Goal: Find specific page/section: Find specific page/section

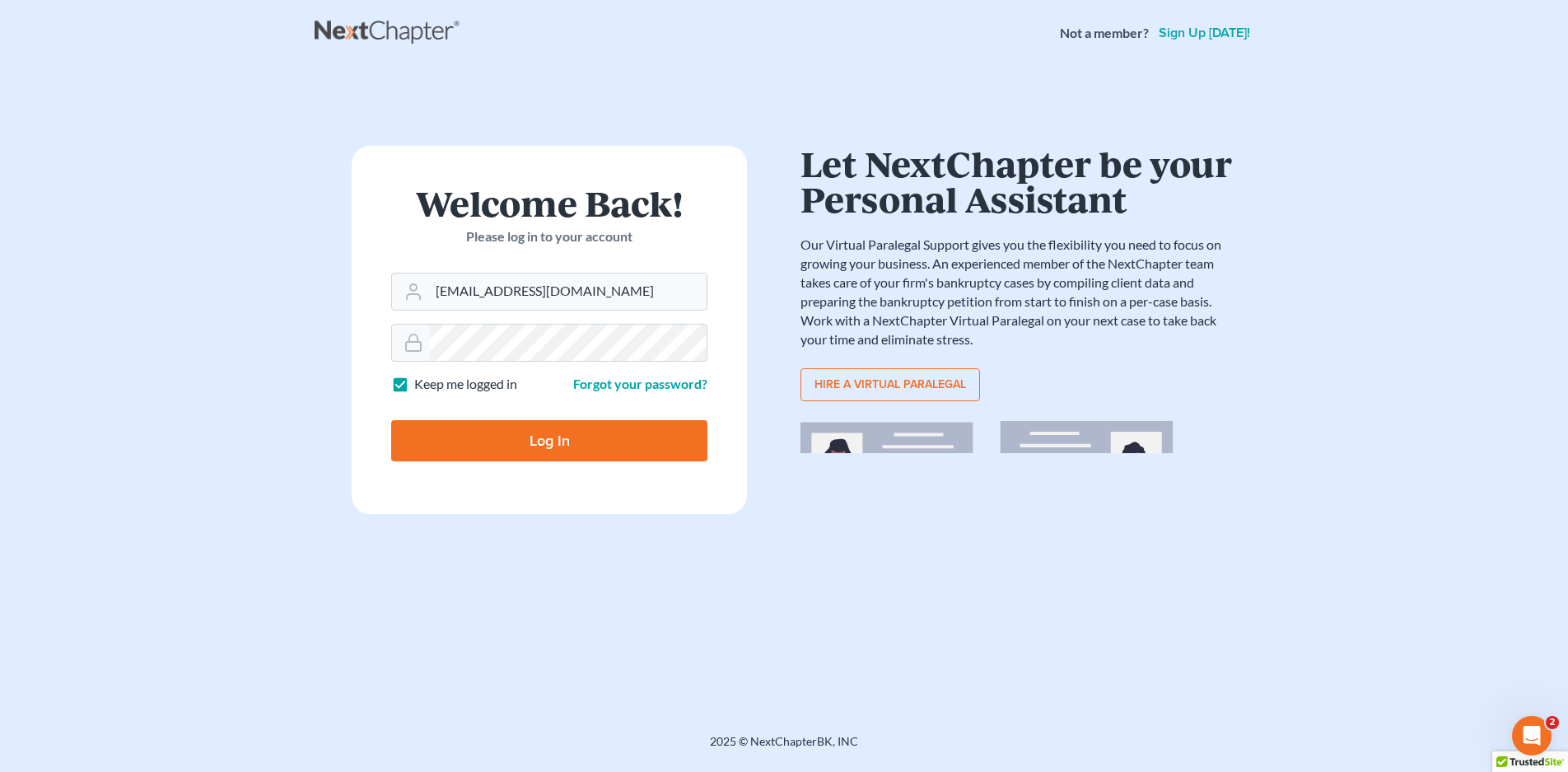
click at [391, 420] on input "Log In" at bounding box center [548, 441] width 316 height 41
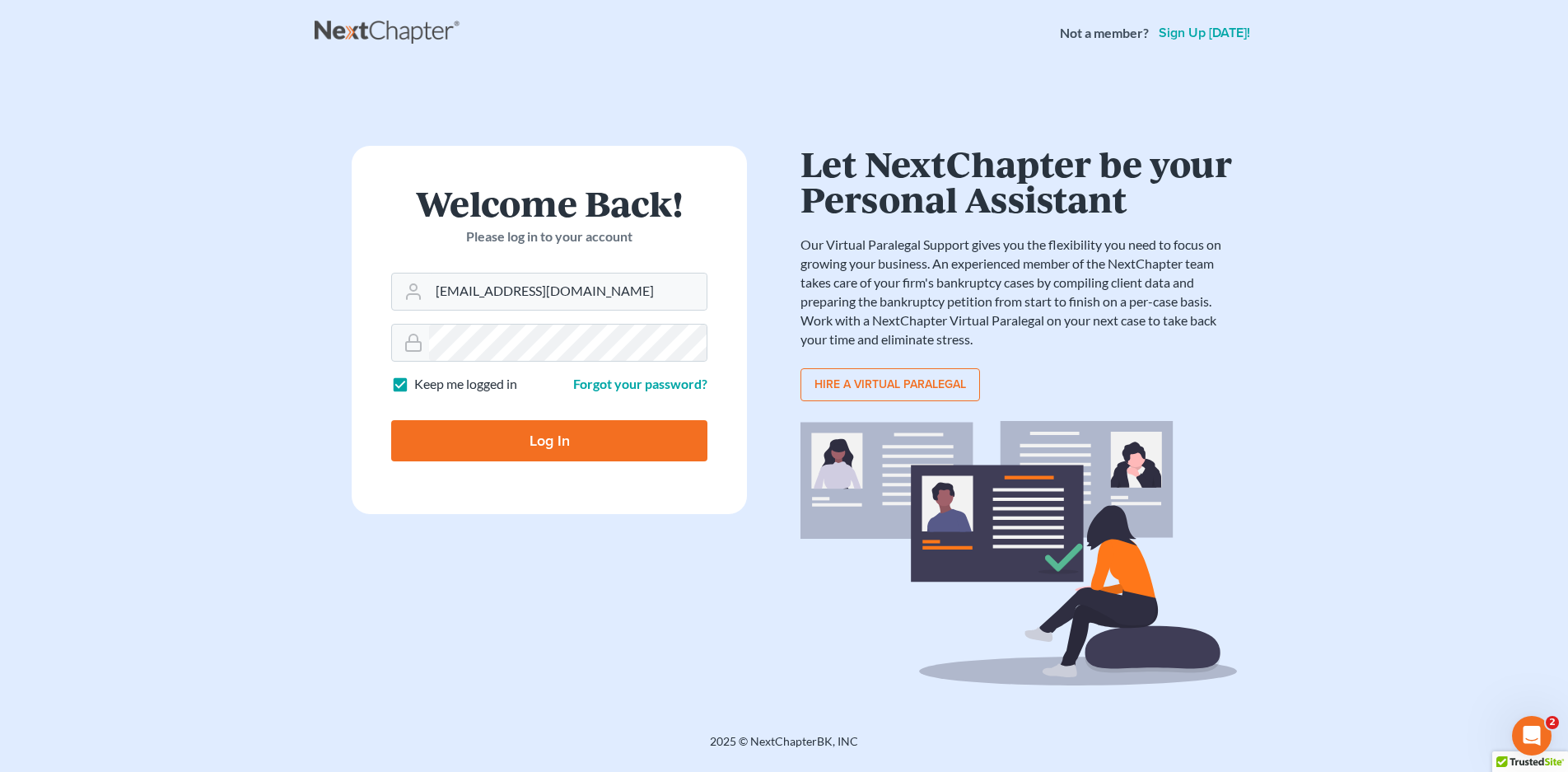
type input "Thinking..."
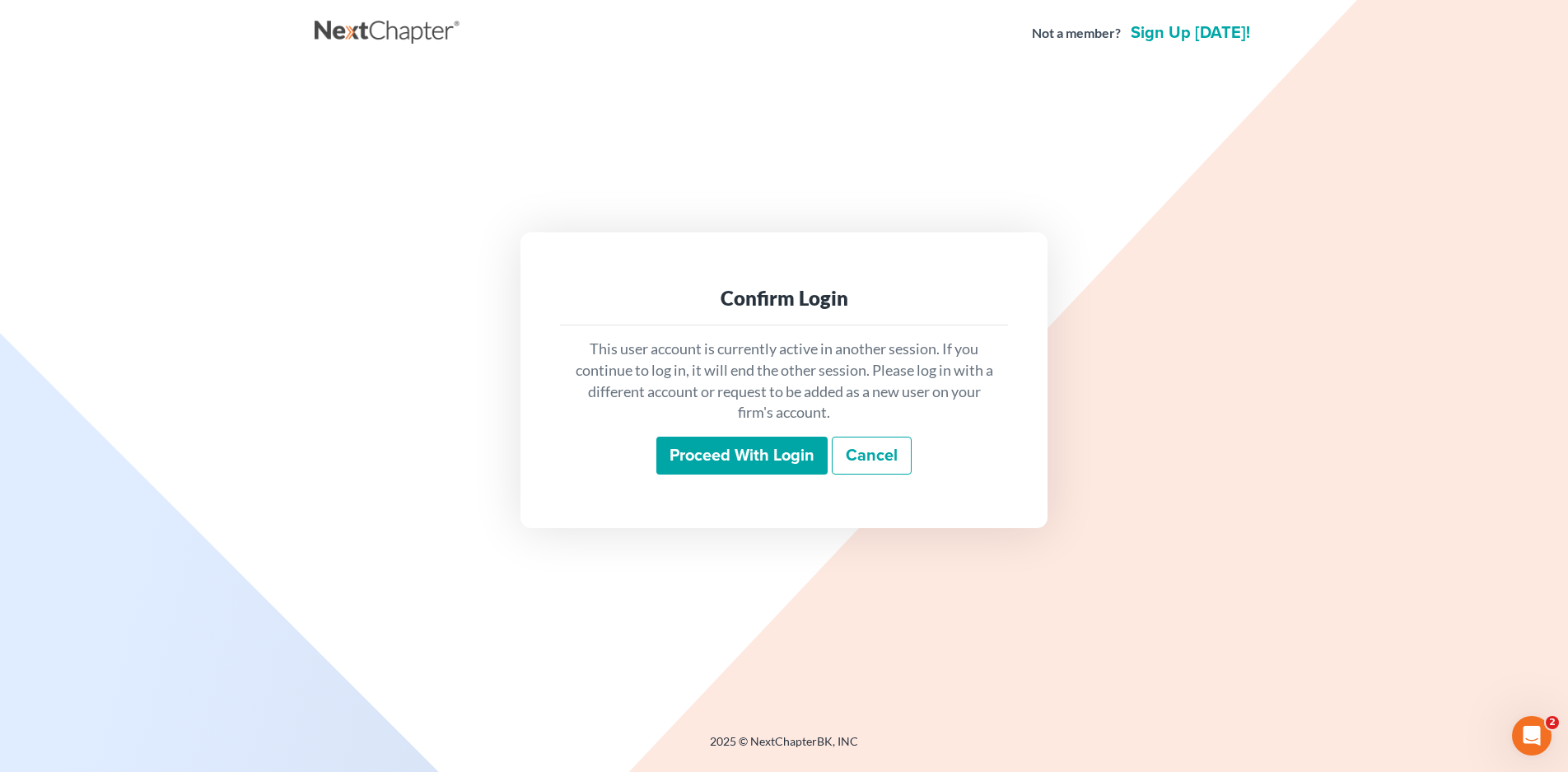
click at [731, 435] on div "This user account is currently active in another session. If you continue to lo…" at bounding box center [784, 406] width 448 height 162
click at [738, 463] on input "Proceed with login" at bounding box center [742, 455] width 171 height 38
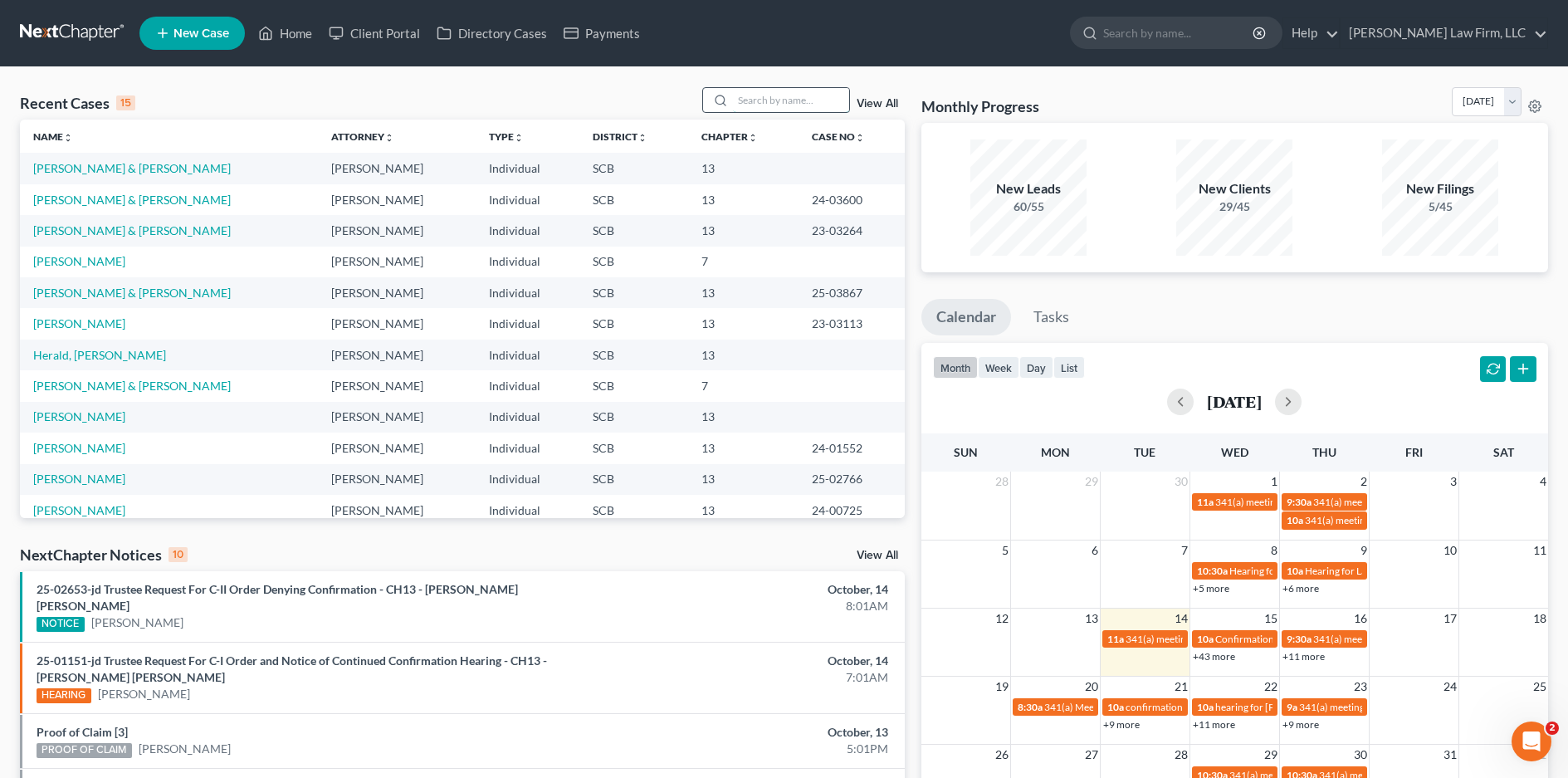
click at [740, 100] on input "search" at bounding box center [791, 100] width 117 height 24
type input "scott"
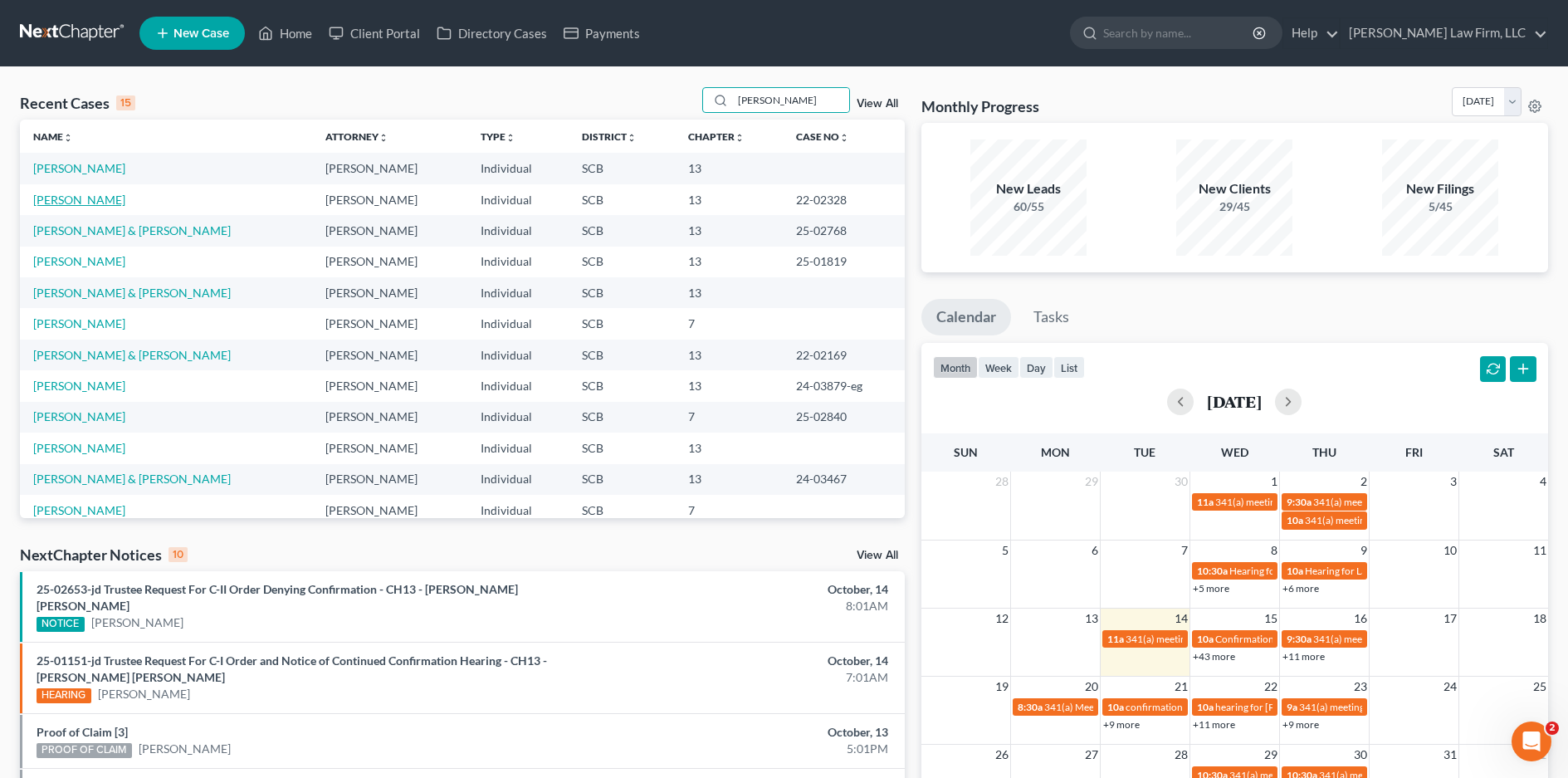
click at [77, 196] on link "[PERSON_NAME]" at bounding box center [79, 200] width 92 height 14
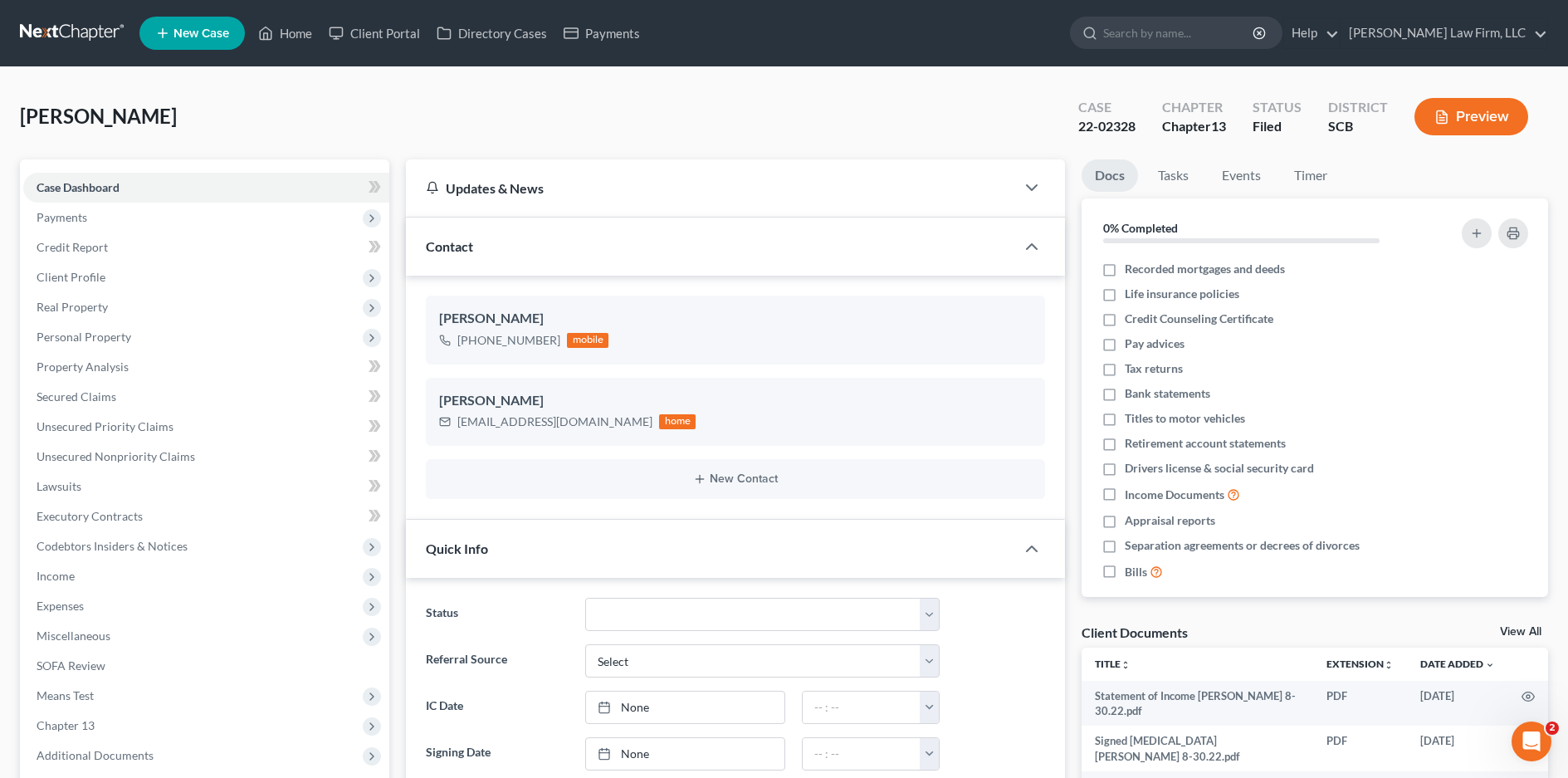
scroll to position [1478, 0]
click at [46, 224] on span "Payments" at bounding box center [206, 217] width 366 height 30
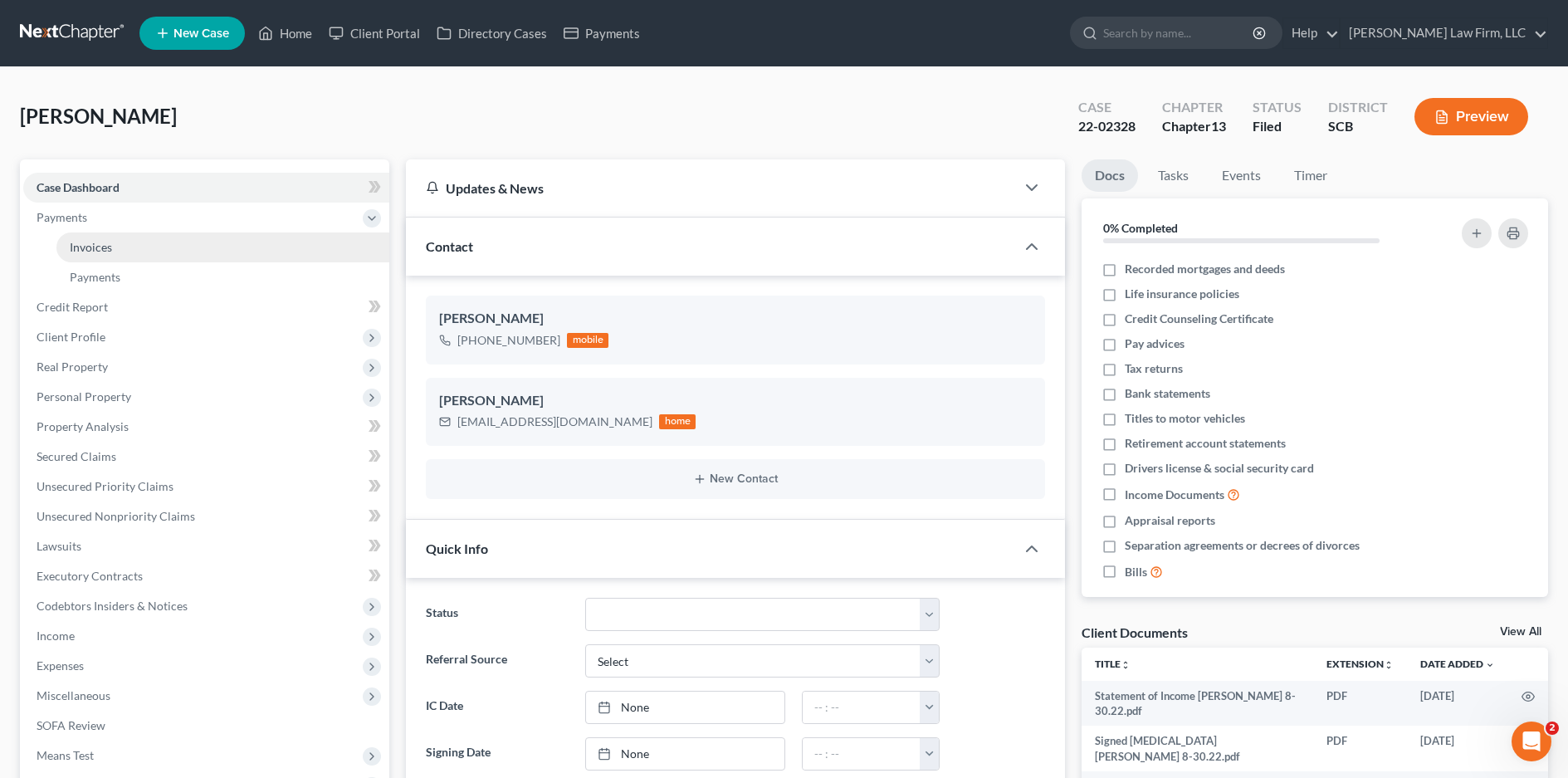
click at [80, 250] on span "Invoices" at bounding box center [91, 247] width 42 height 14
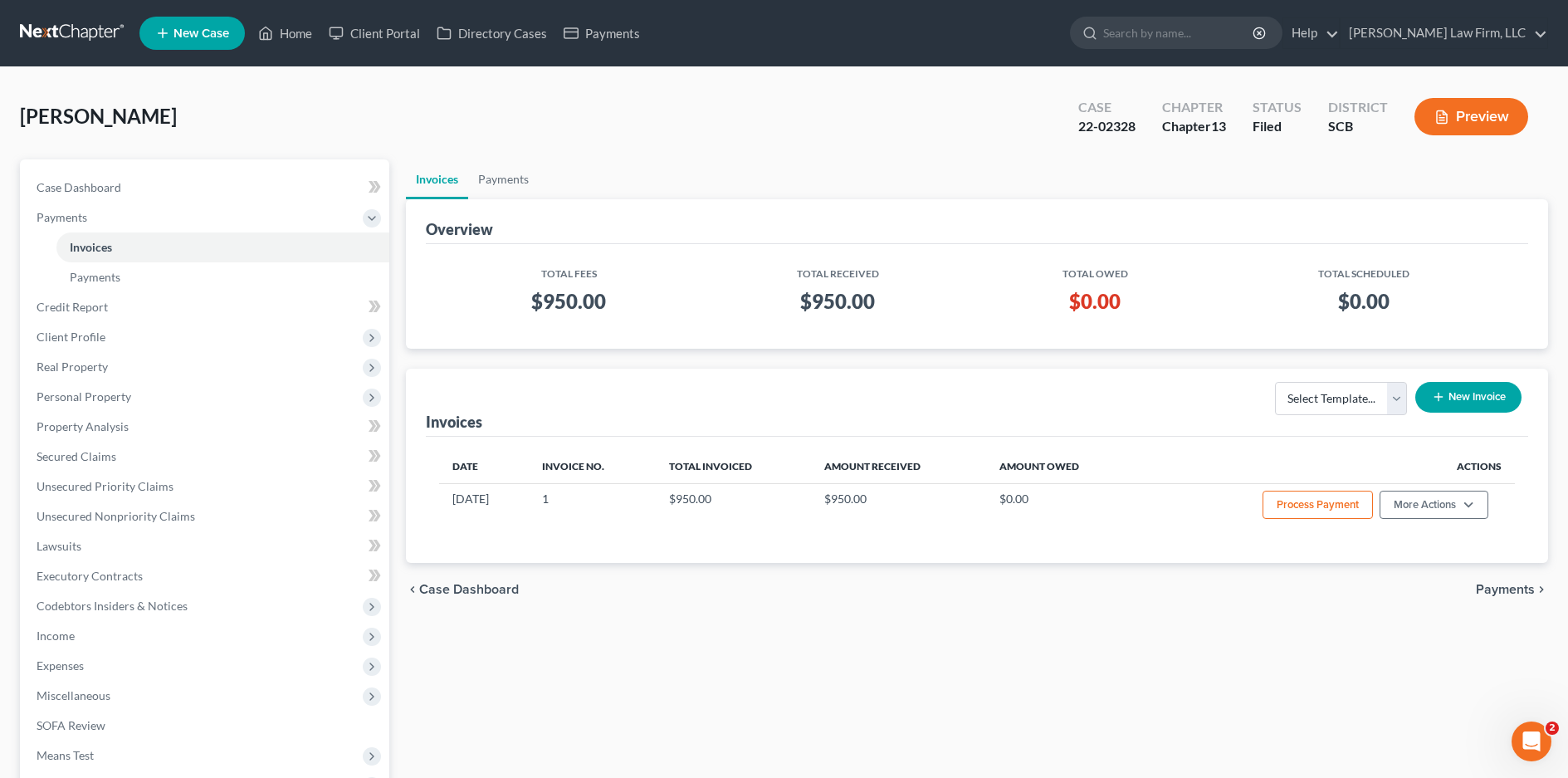
click at [84, 30] on link at bounding box center [73, 32] width 106 height 30
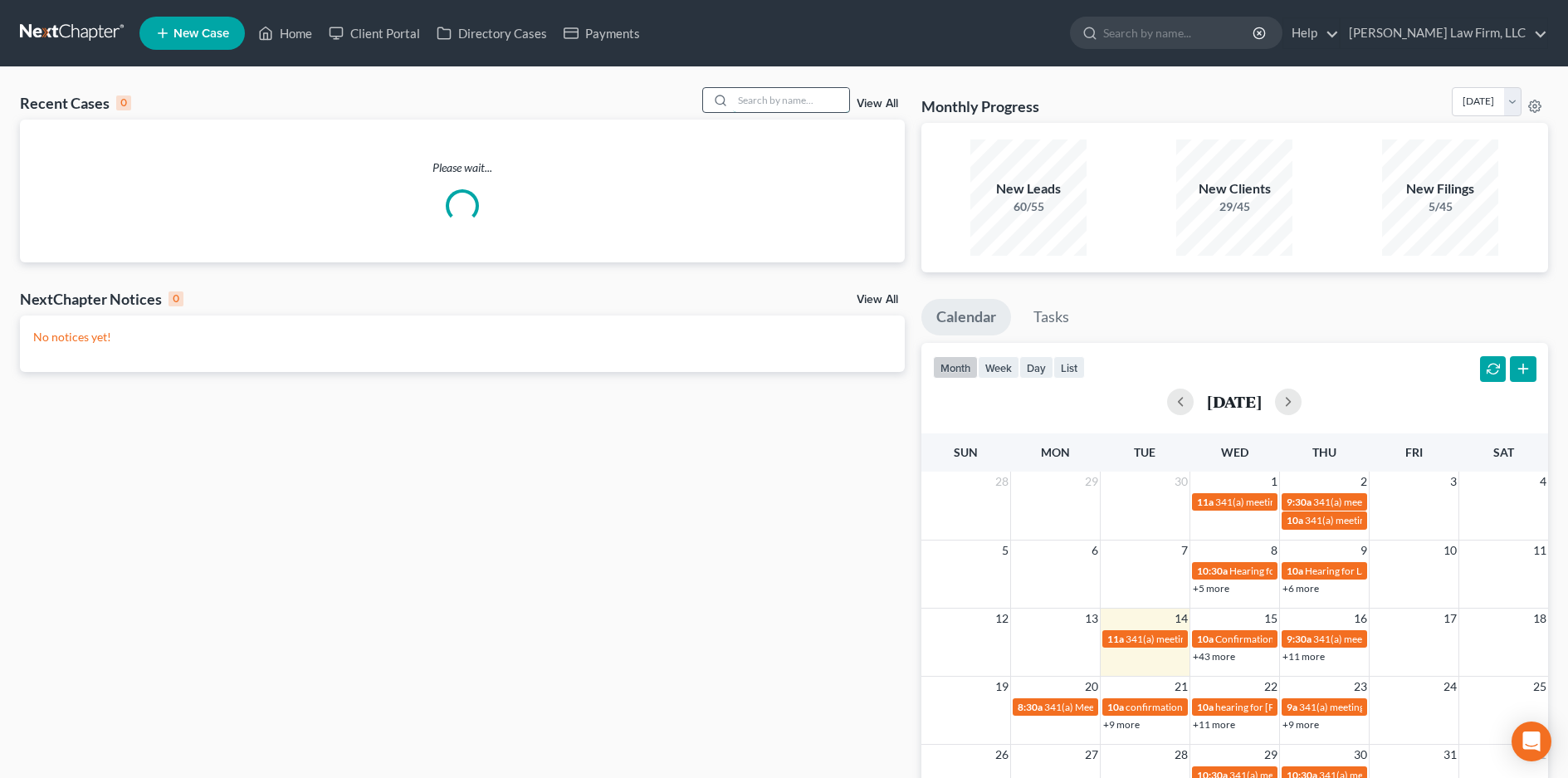
drag, startPoint x: 837, startPoint y: 103, endPoint x: 829, endPoint y: 105, distance: 8.2
click at [829, 105] on input "search" at bounding box center [791, 100] width 117 height 24
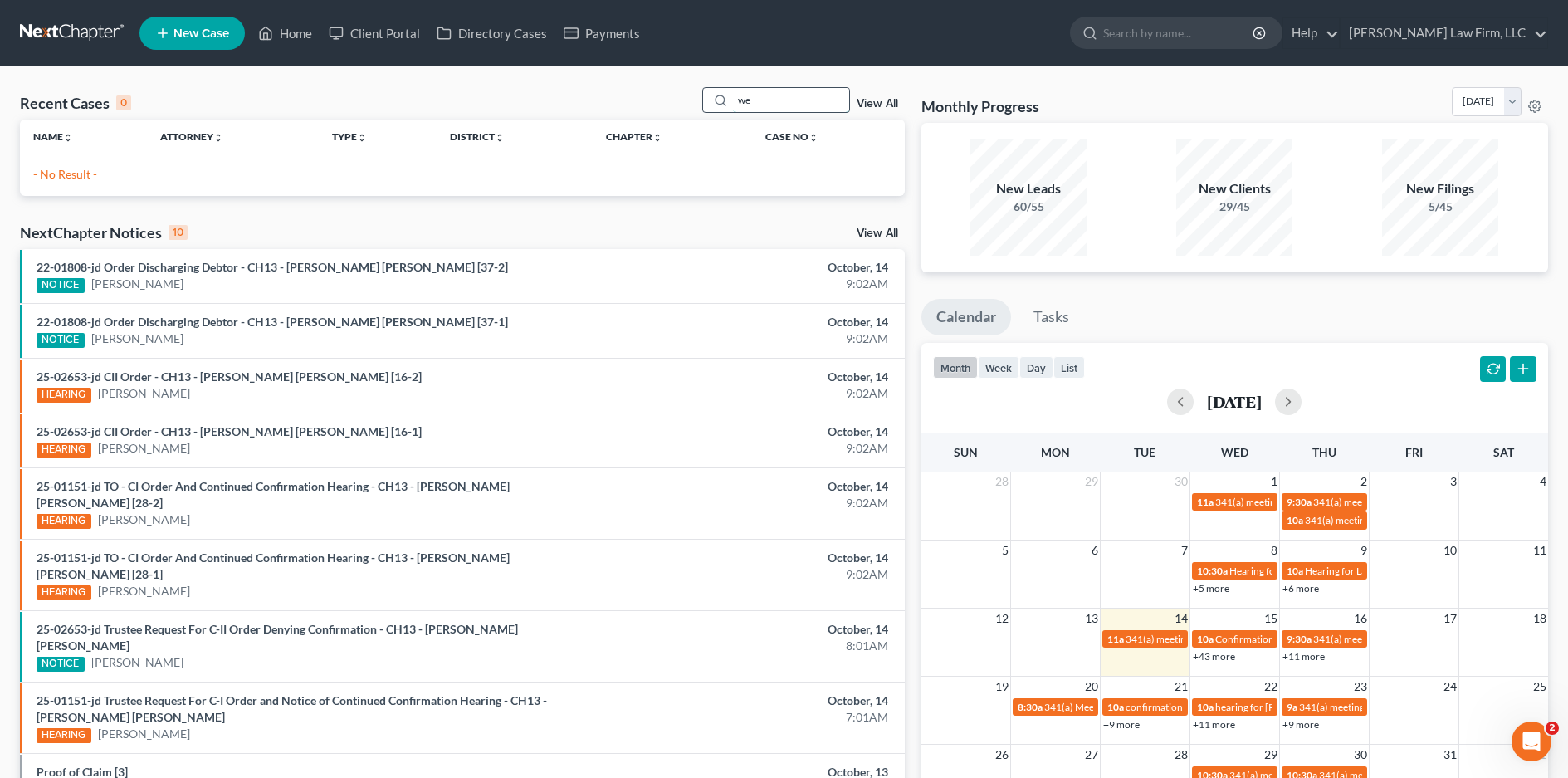
type input "w"
type input "daniel"
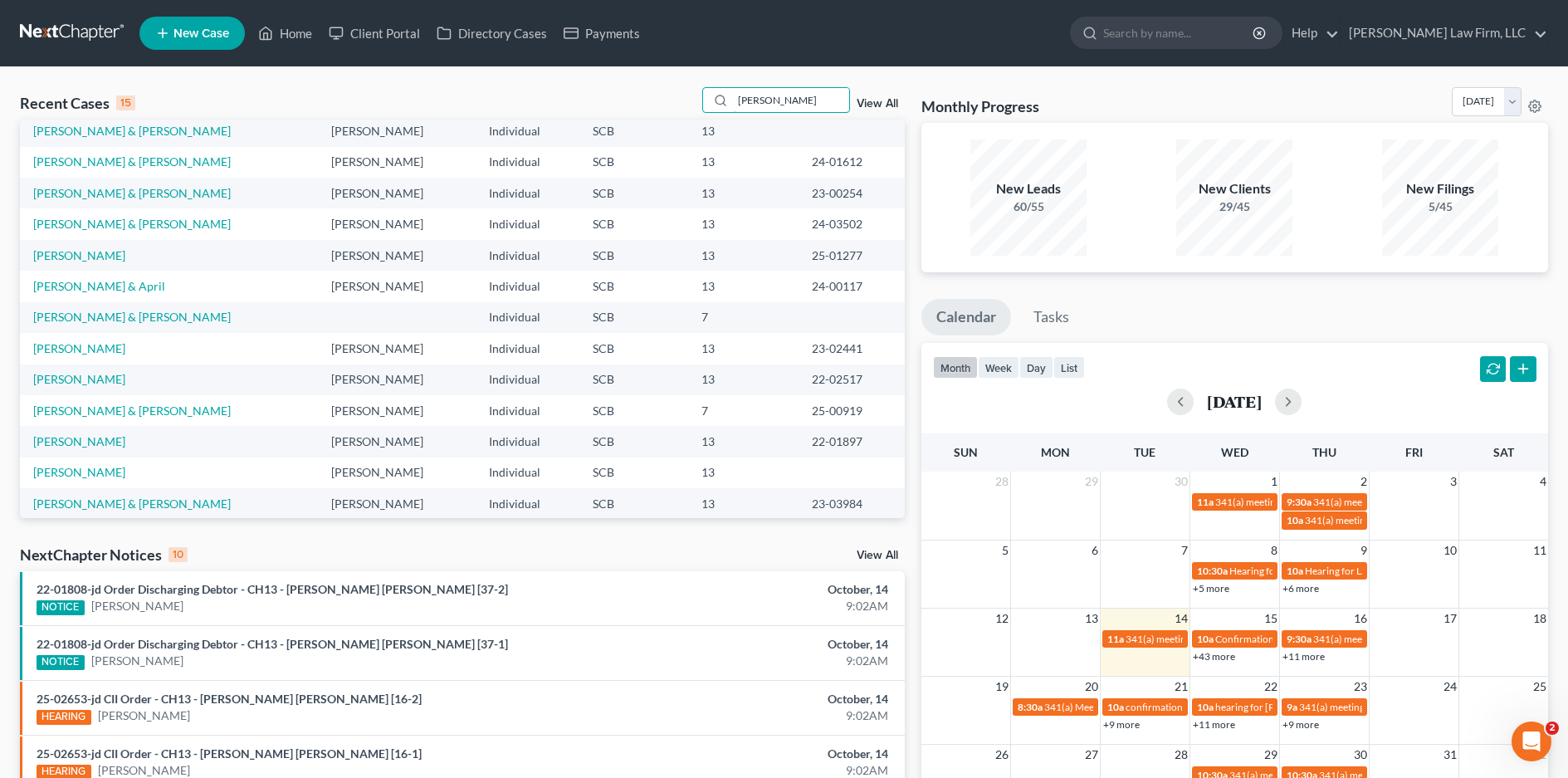
scroll to position [114, 0]
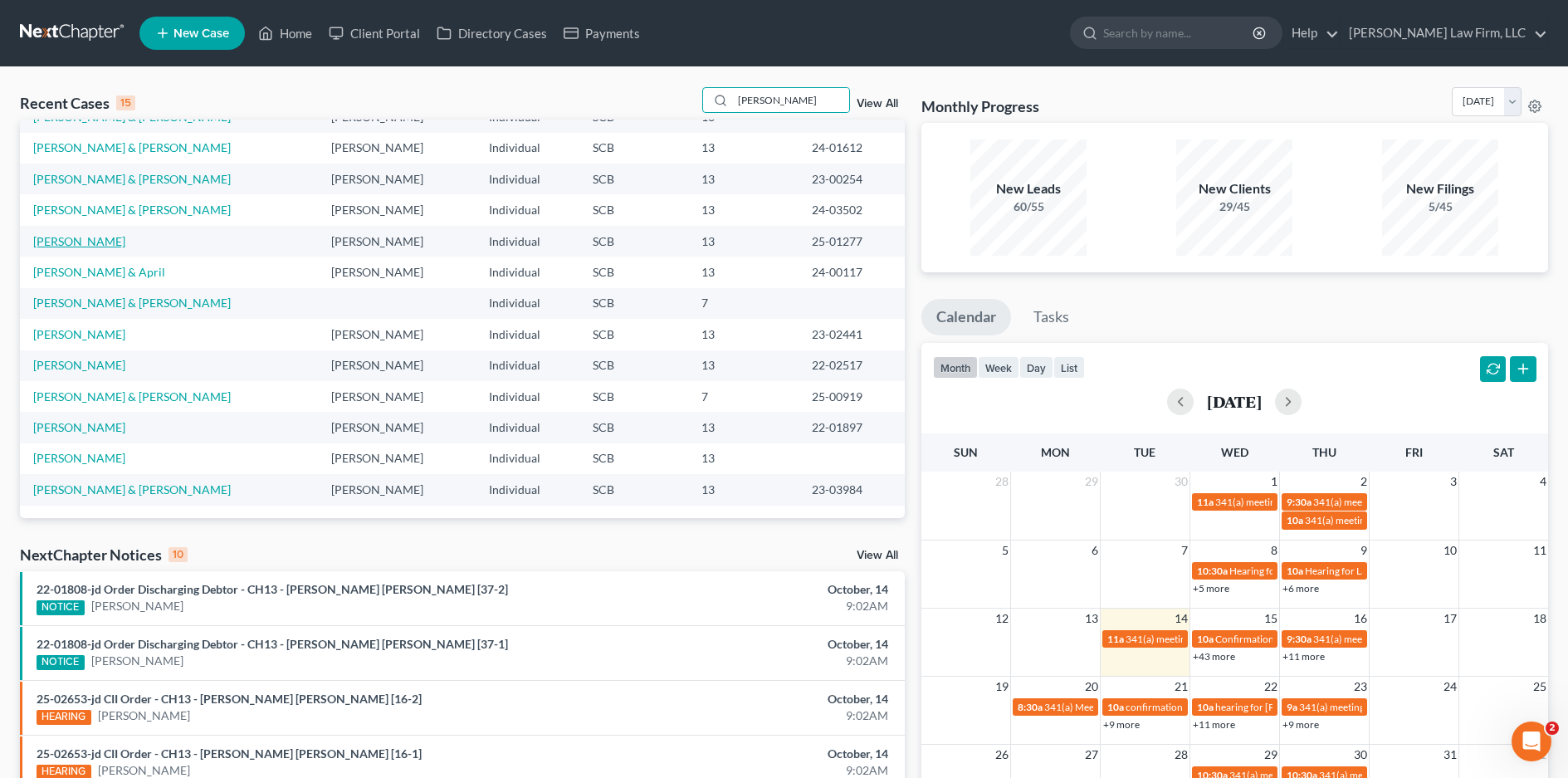
click at [94, 238] on link "[PERSON_NAME]" at bounding box center [79, 241] width 92 height 14
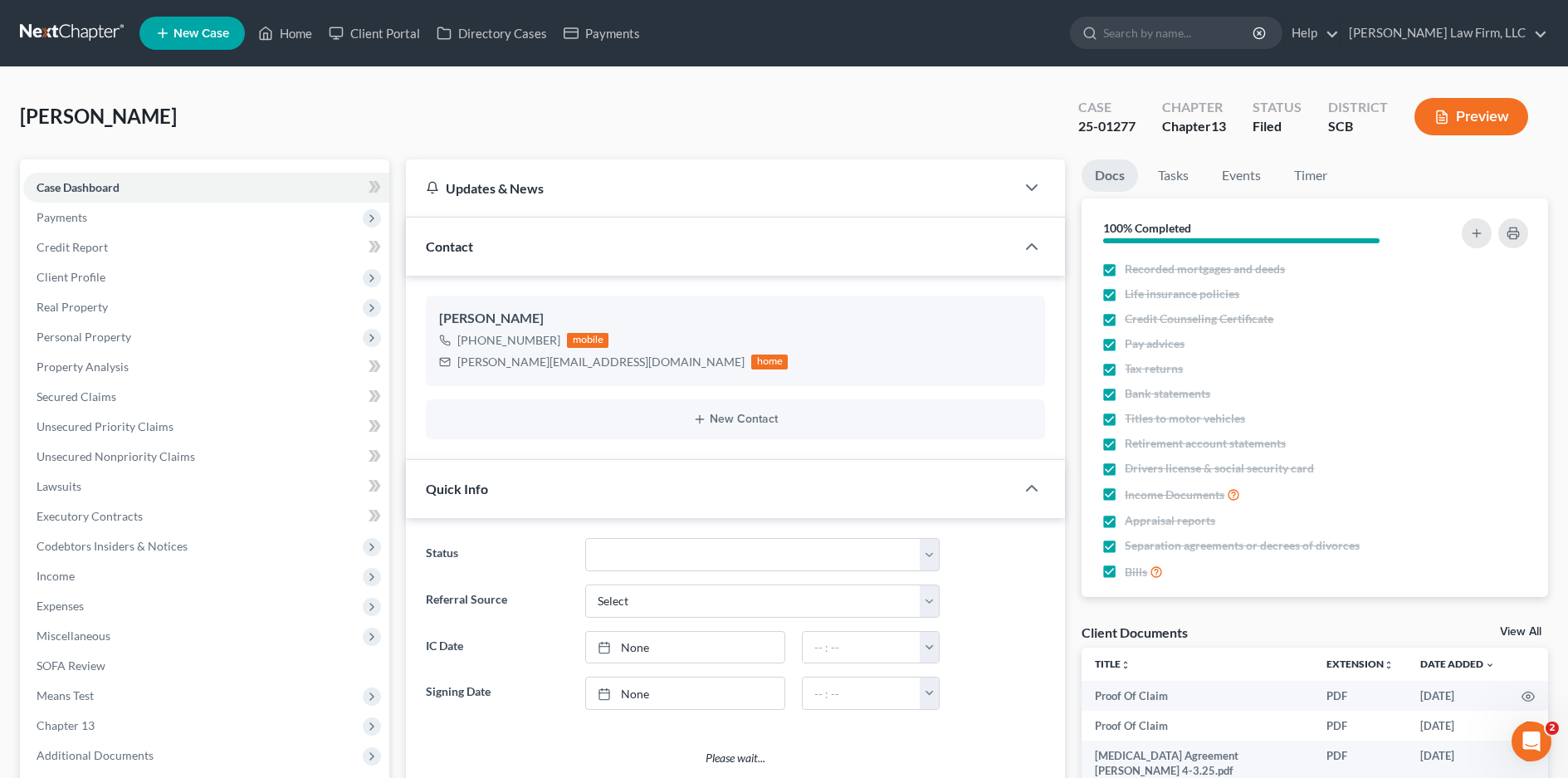
select select "3"
click at [101, 19] on link at bounding box center [73, 32] width 106 height 30
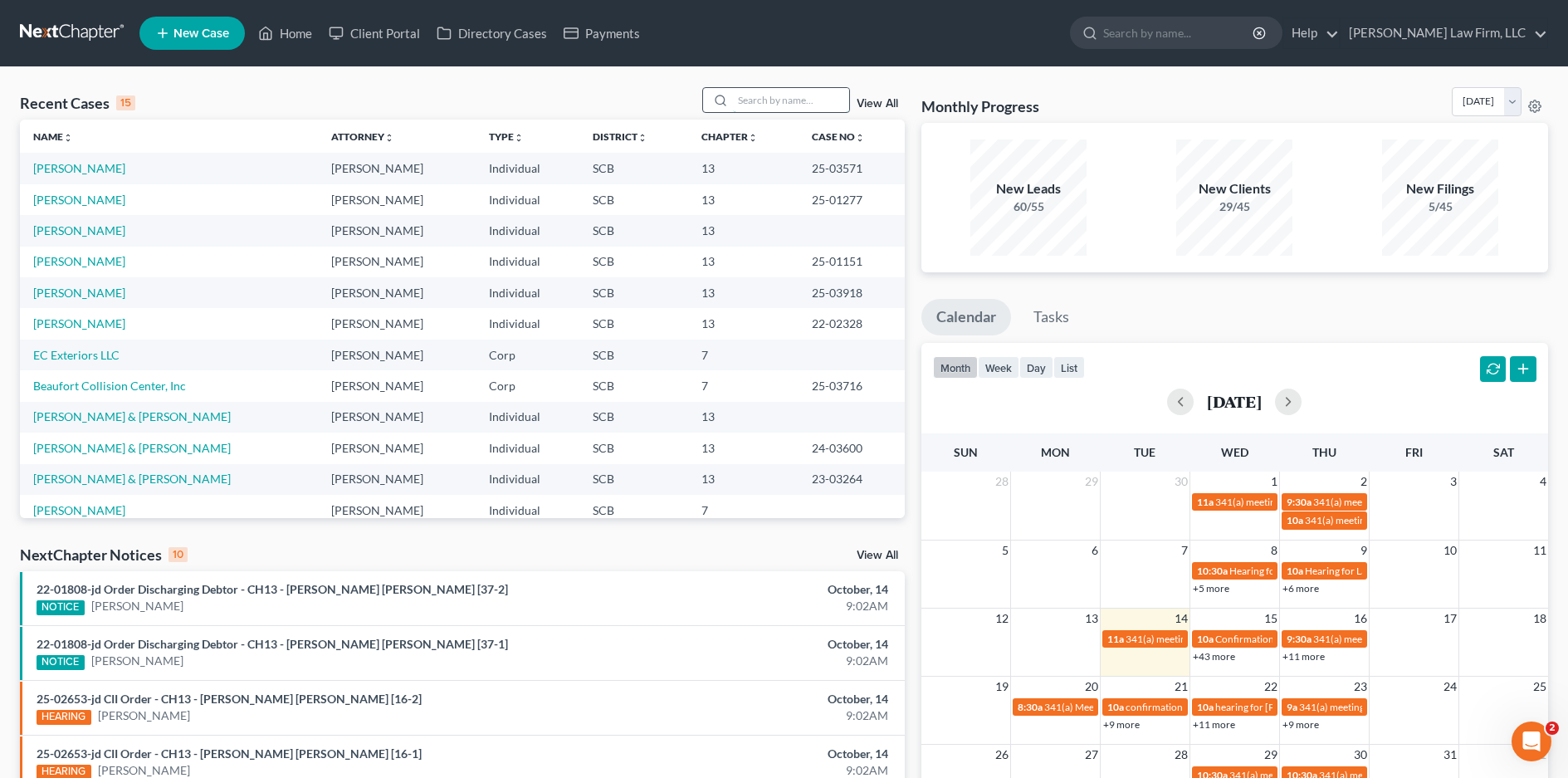
click at [819, 102] on input "search" at bounding box center [791, 100] width 117 height 24
